Goal: Task Accomplishment & Management: Manage account settings

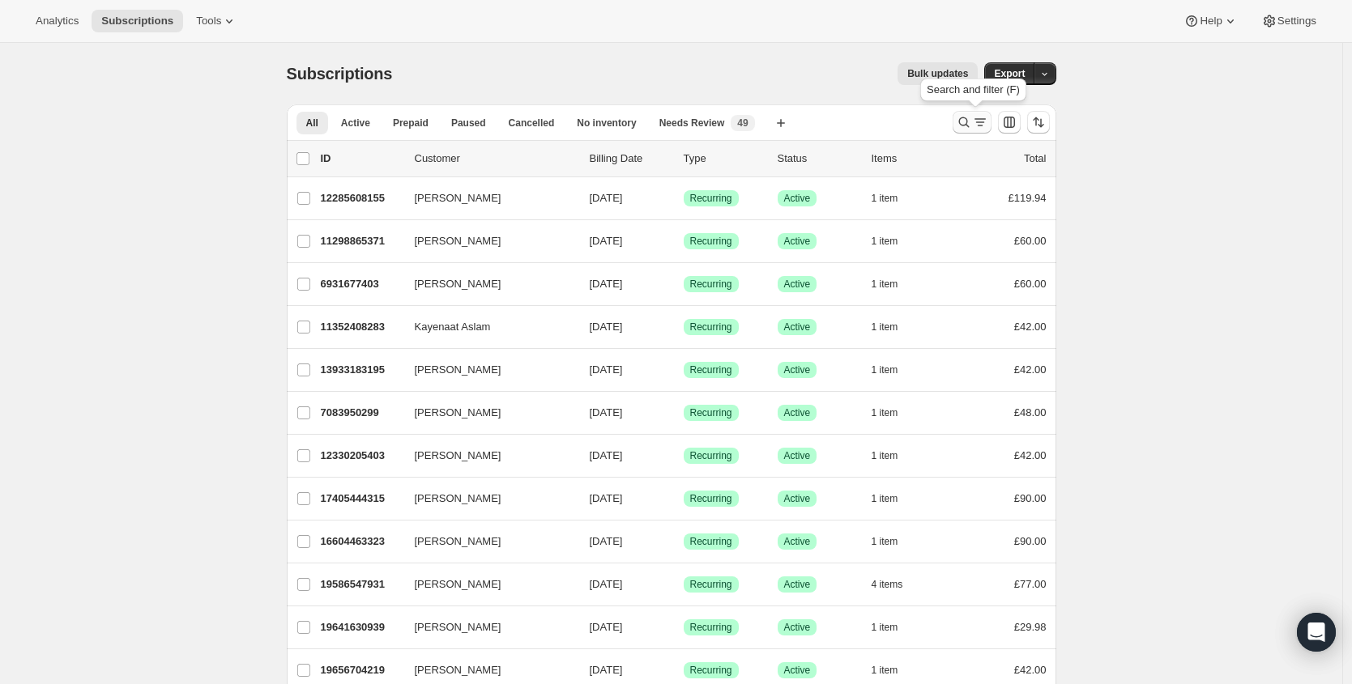
click at [965, 119] on icon "Search and filter results" at bounding box center [964, 122] width 16 height 16
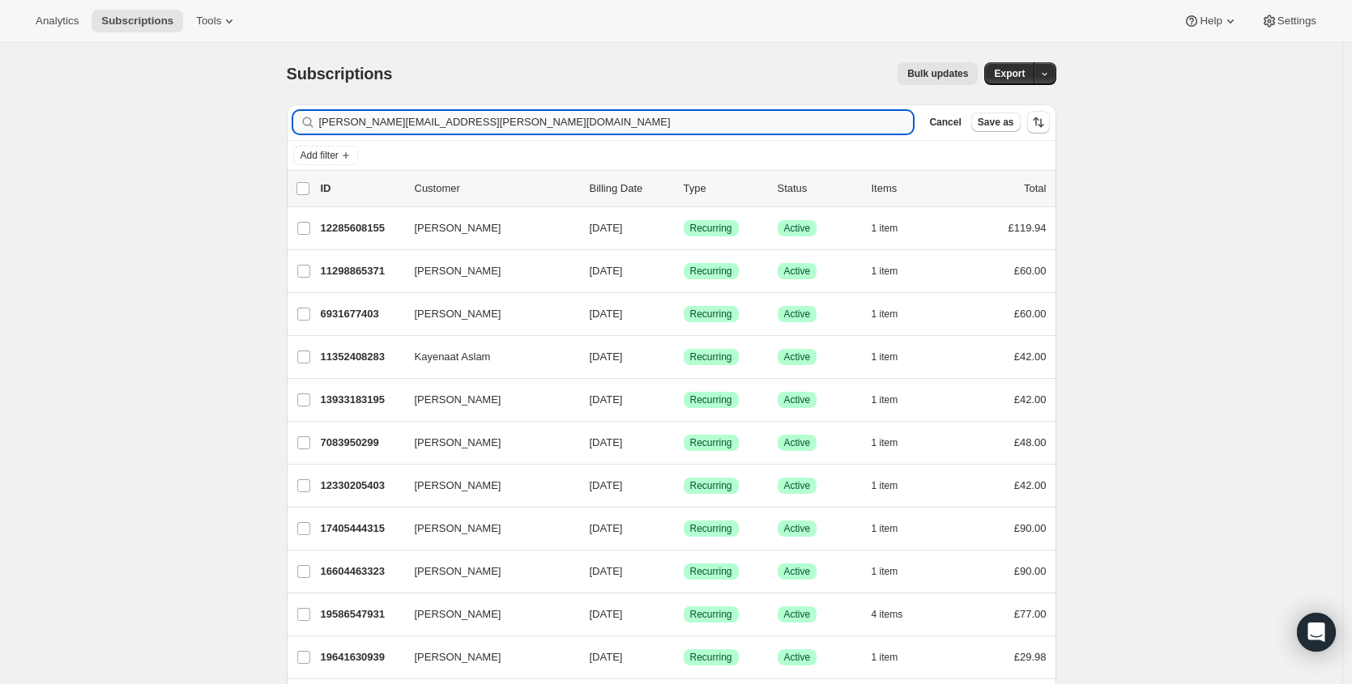
type input "[PERSON_NAME][EMAIL_ADDRESS][PERSON_NAME][DOMAIN_NAME]"
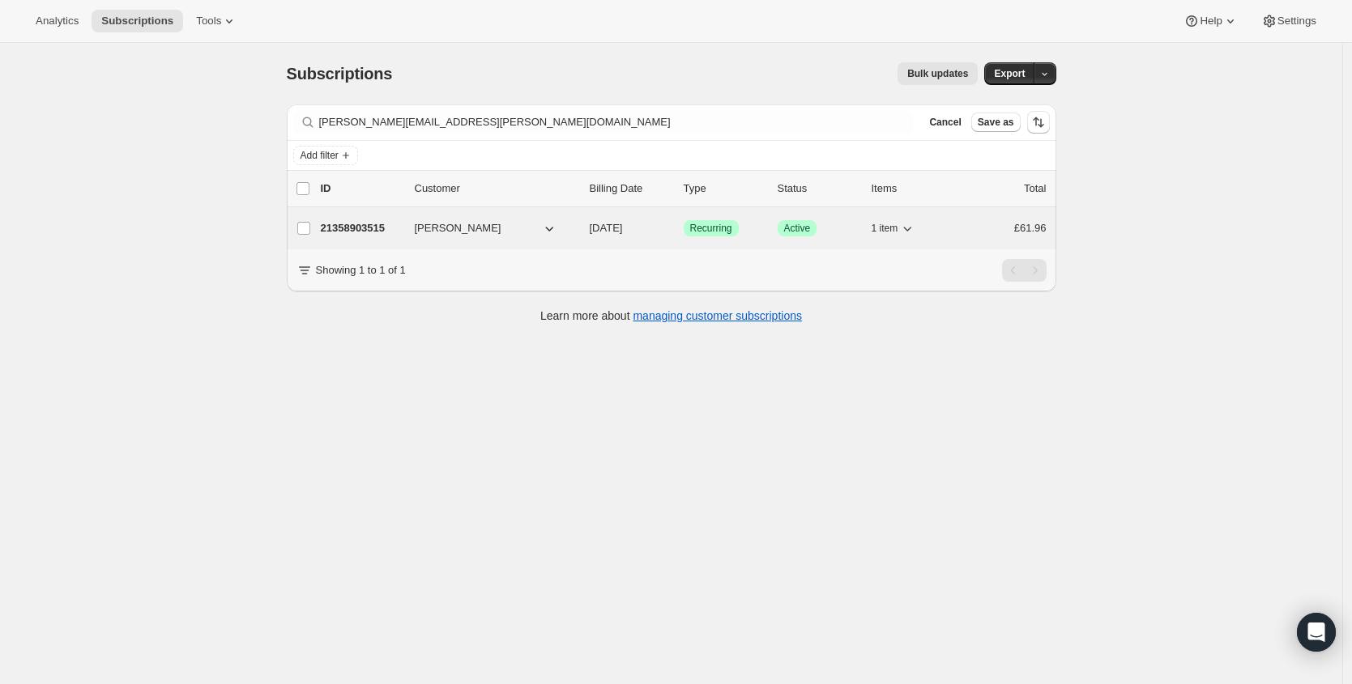
click at [370, 220] on p "21358903515" at bounding box center [361, 228] width 81 height 16
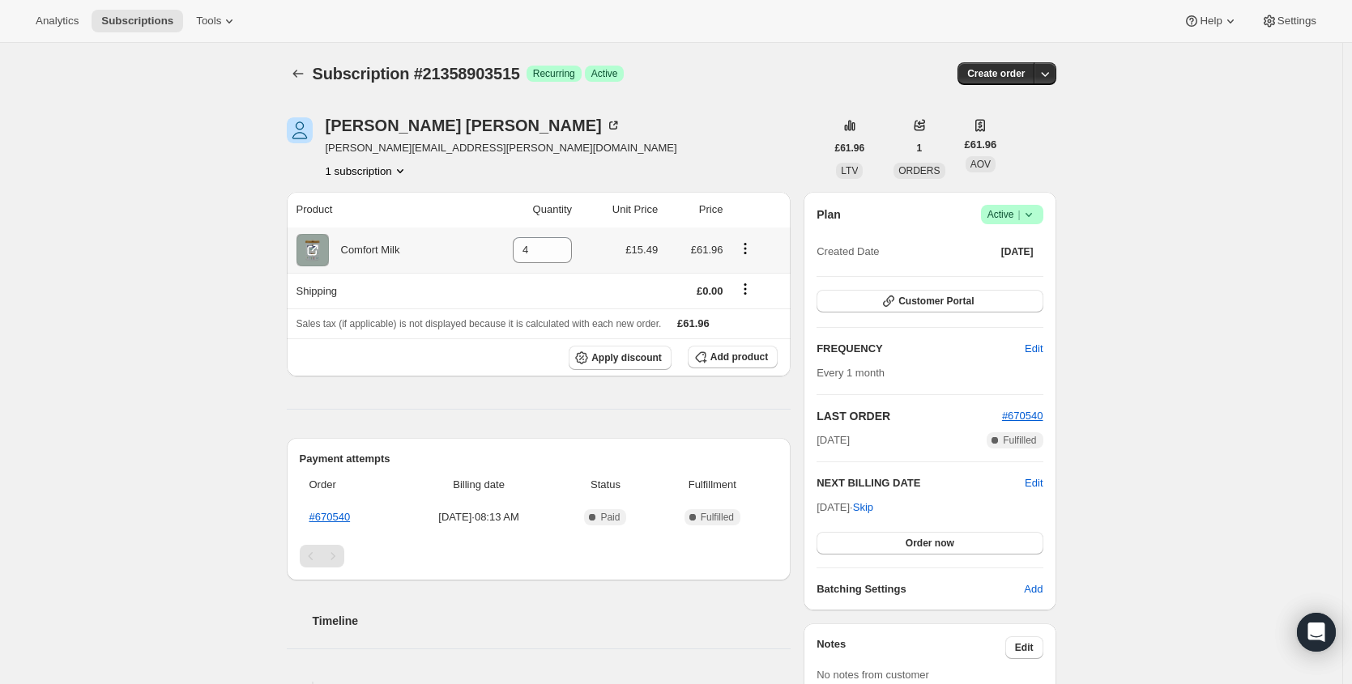
click at [371, 249] on div "Comfort Milk" at bounding box center [364, 250] width 71 height 16
copy div "Comfort Milk"
click at [989, 314] on div "Plan Success Active | Created Date [DATE] Customer Portal FREQUENCY Edit Every …" at bounding box center [929, 401] width 226 height 393
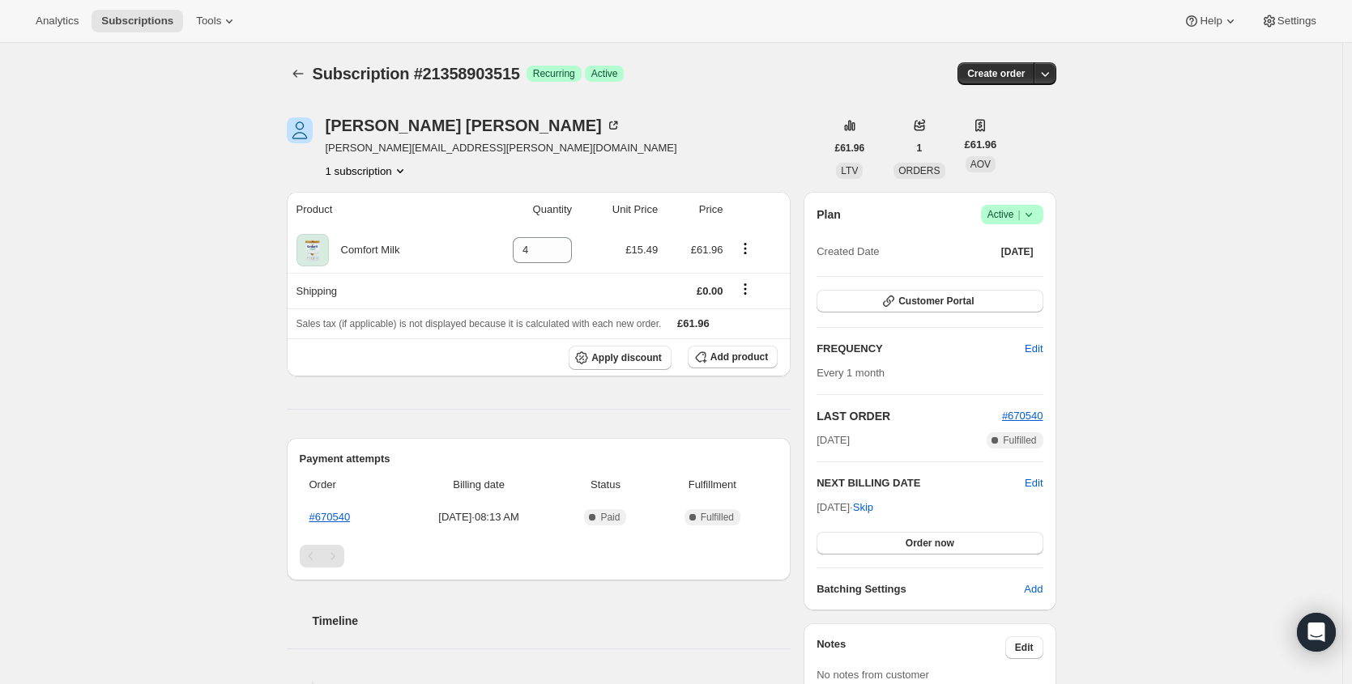
click at [989, 313] on div "Plan Success Active | Created Date [DATE] Customer Portal FREQUENCY Edit Every …" at bounding box center [929, 401] width 226 height 393
click at [991, 309] on button "Customer Portal" at bounding box center [929, 301] width 226 height 23
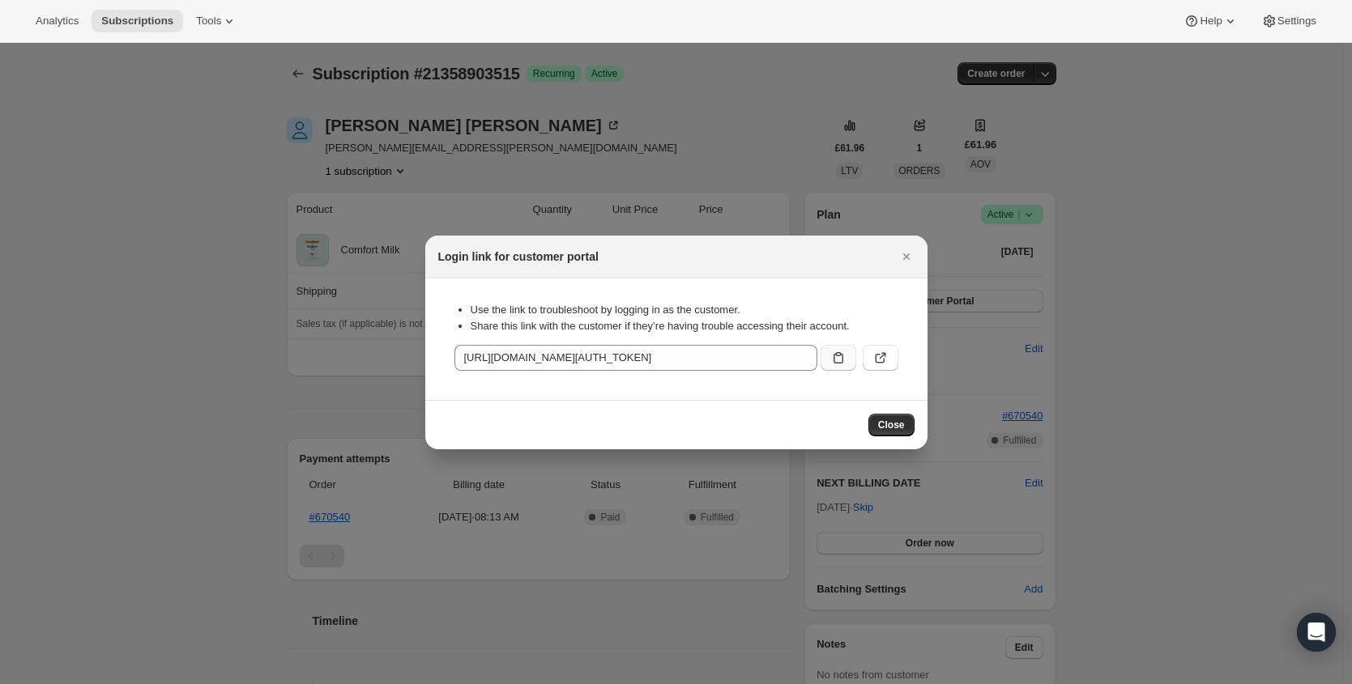
click at [839, 361] on icon ":rca:" at bounding box center [838, 358] width 16 height 16
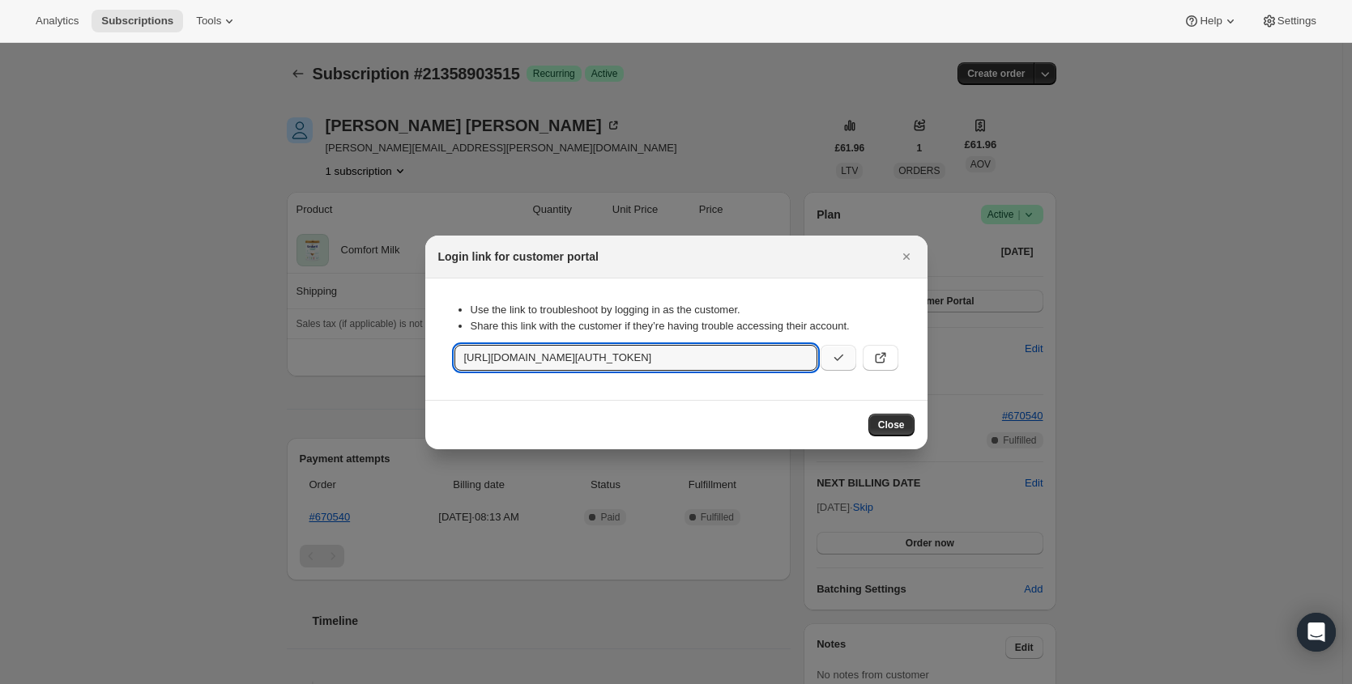
click at [1203, 381] on div at bounding box center [676, 342] width 1352 height 684
